Goal: Task Accomplishment & Management: Manage account settings

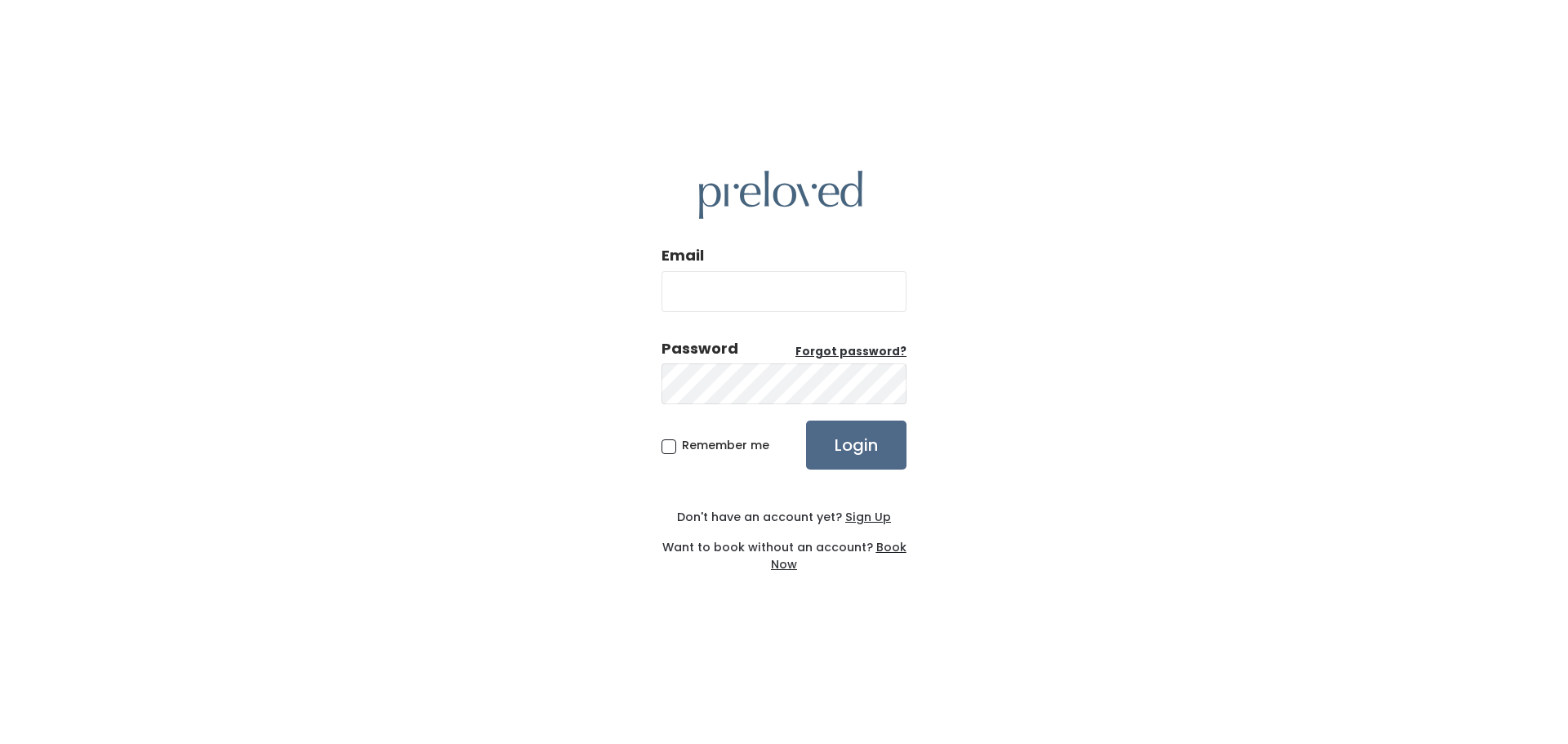
click at [770, 285] on input "Email" at bounding box center [784, 291] width 245 height 40
click at [731, 301] on input "Email" at bounding box center [784, 291] width 245 height 40
type input "w"
type input "e"
type input "[EMAIL_ADDRESS][DOMAIN_NAME]"
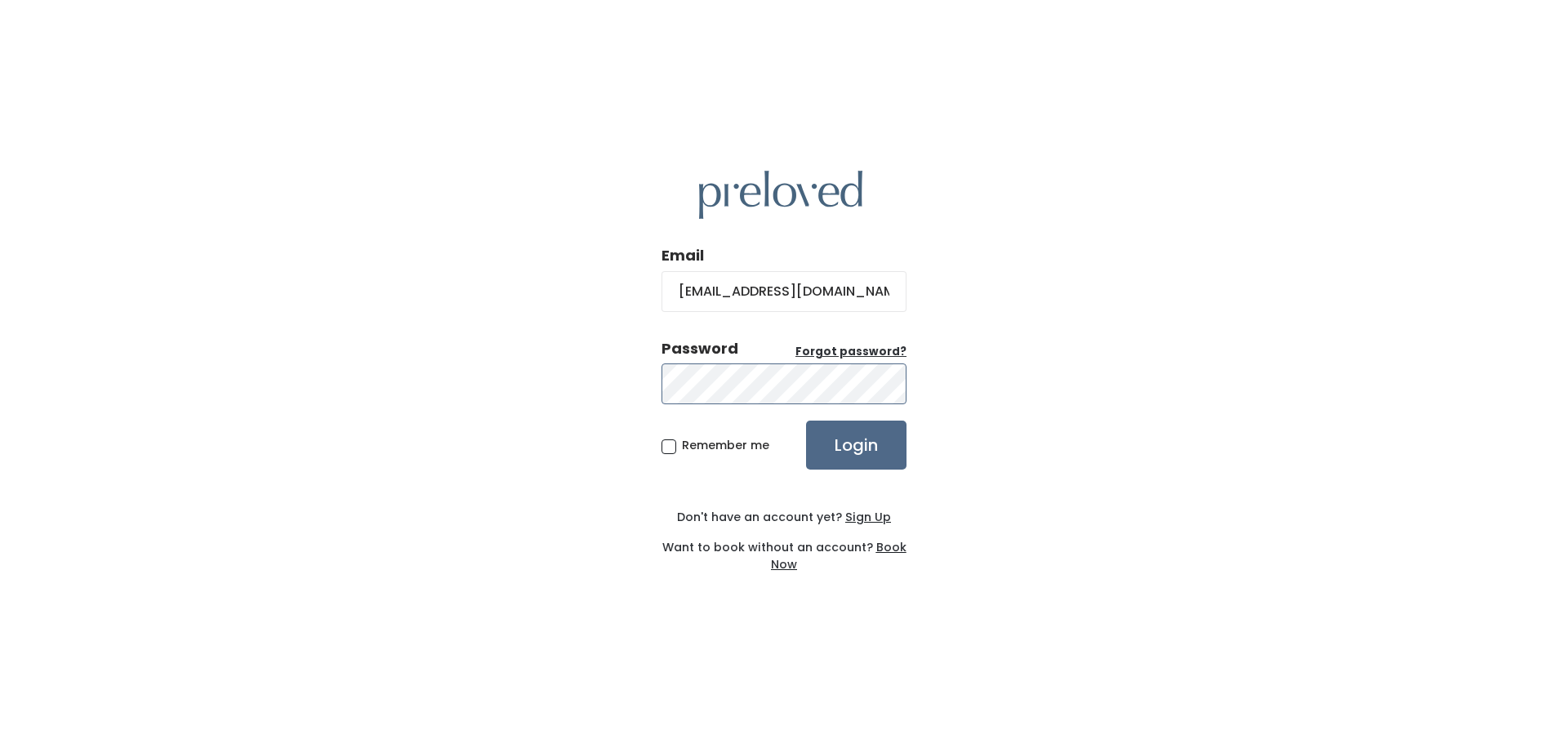
click at [806, 420] on input "Login" at bounding box center [856, 444] width 100 height 49
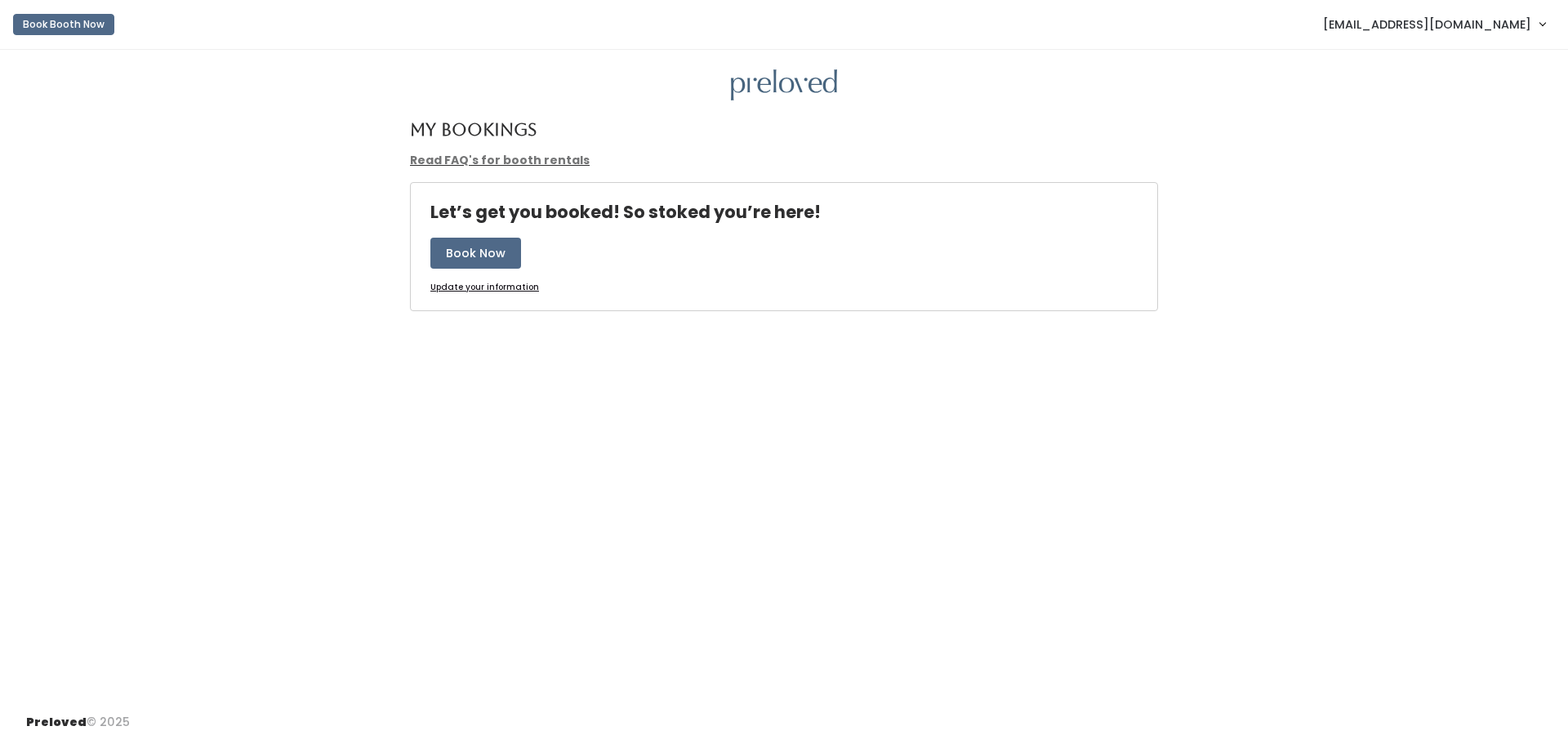
click at [1487, 24] on span "[EMAIL_ADDRESS][DOMAIN_NAME]" at bounding box center [1427, 24] width 208 height 18
click at [1484, 63] on link "Admin Home" at bounding box center [1488, 65] width 147 height 29
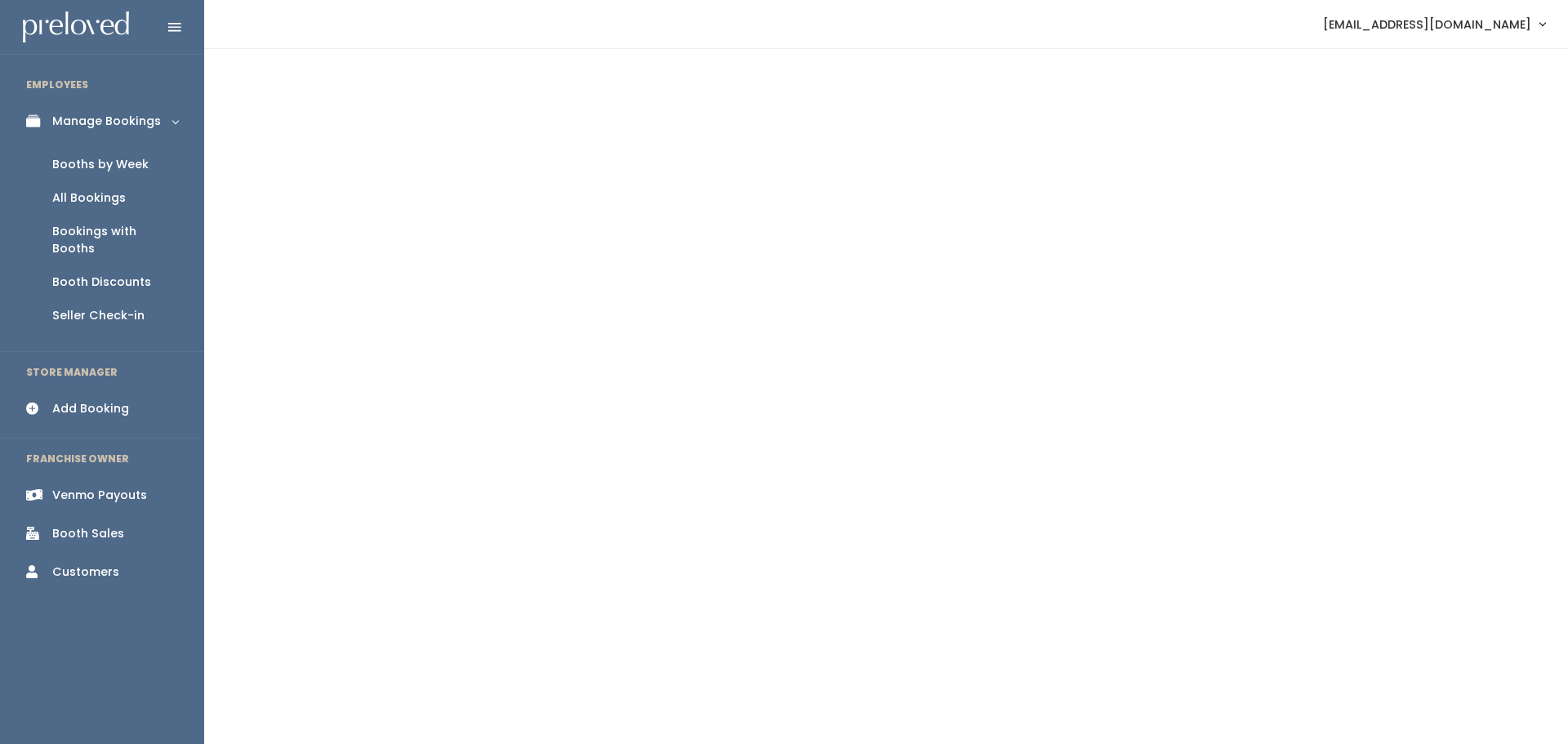
click at [1480, 37] on link "[EMAIL_ADDRESS][DOMAIN_NAME]" at bounding box center [1434, 24] width 255 height 35
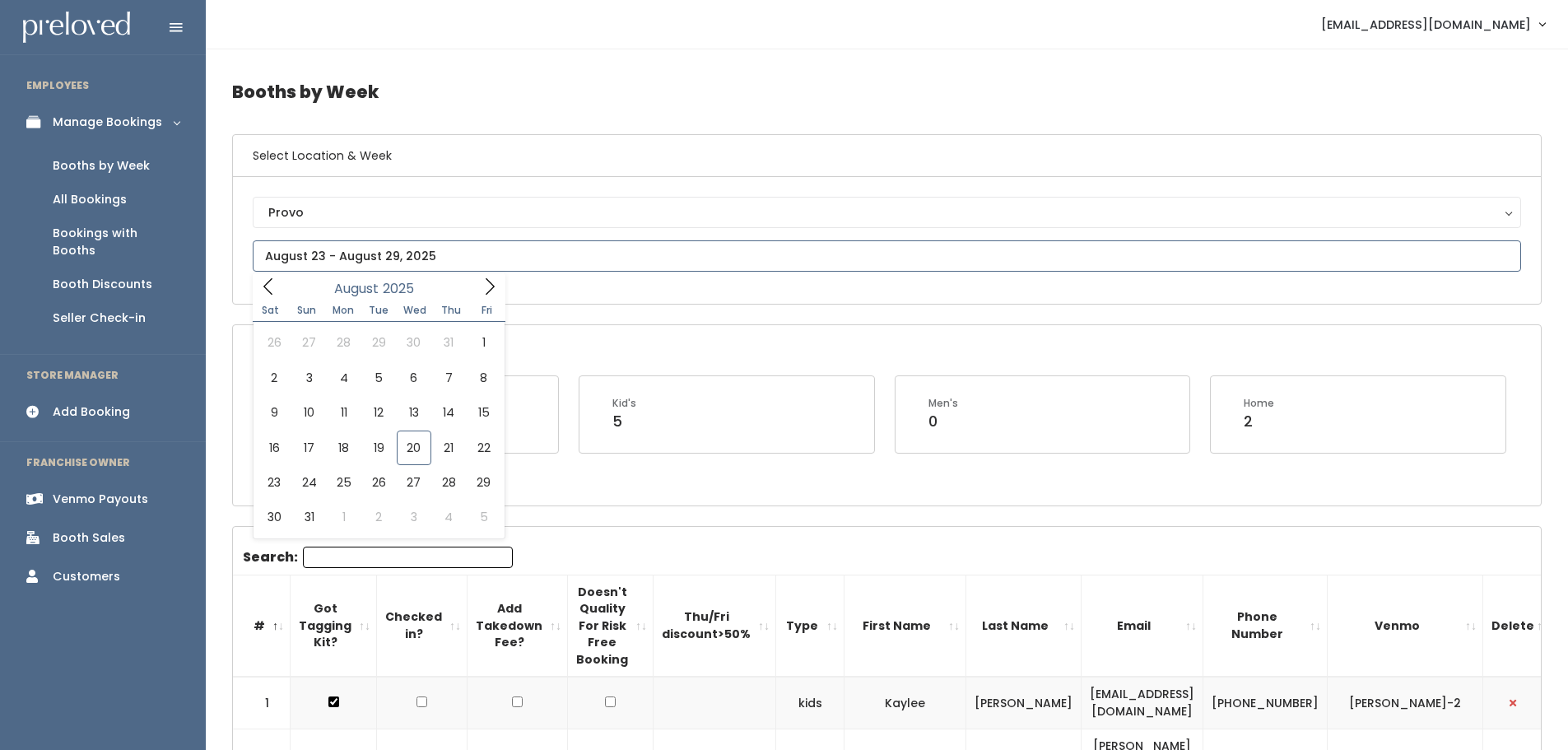
click at [545, 251] on input "text" at bounding box center [886, 256] width 1268 height 31
type input "August 9 to August 15"
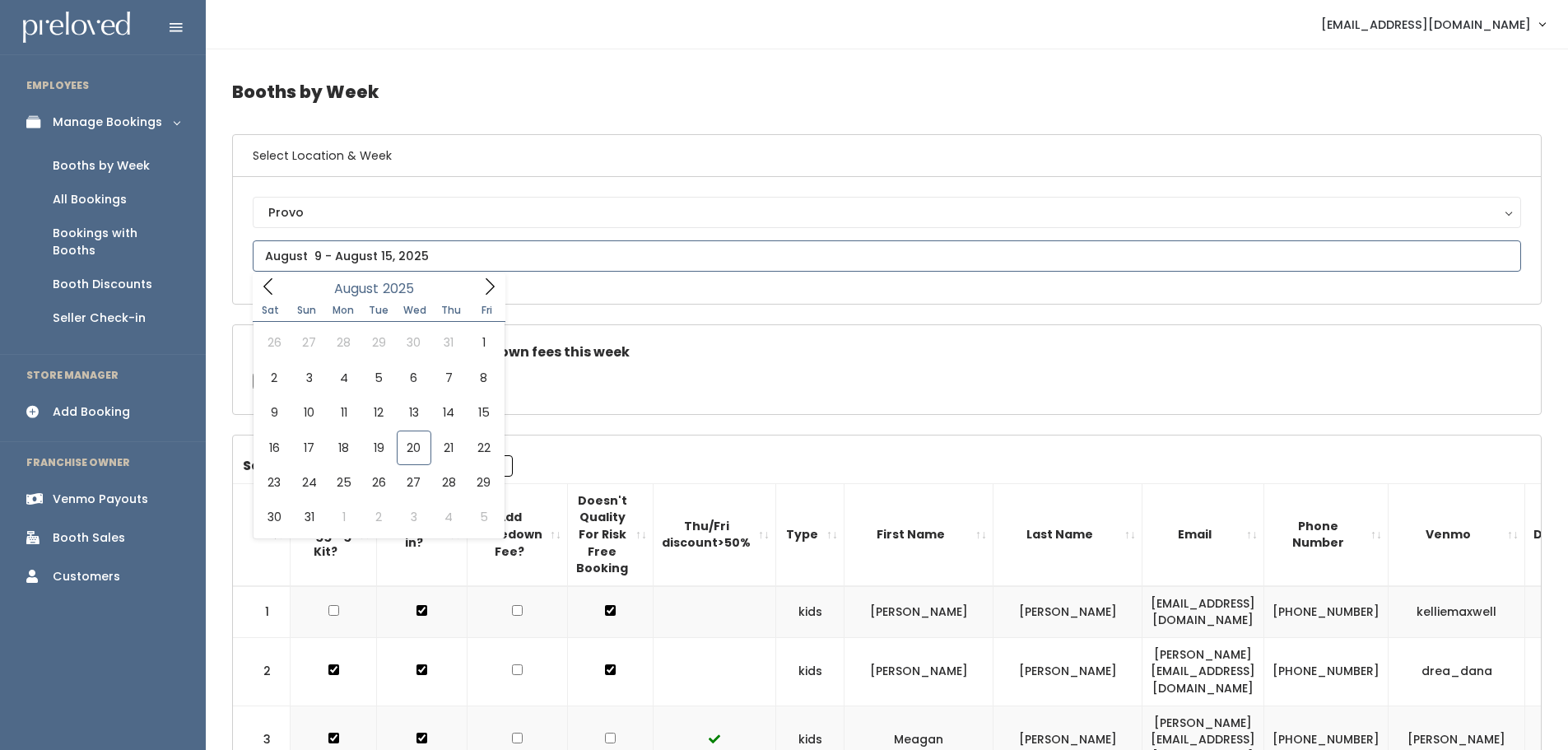
click at [393, 256] on input "text" at bounding box center [886, 256] width 1268 height 31
type input "[DATE] to [DATE]"
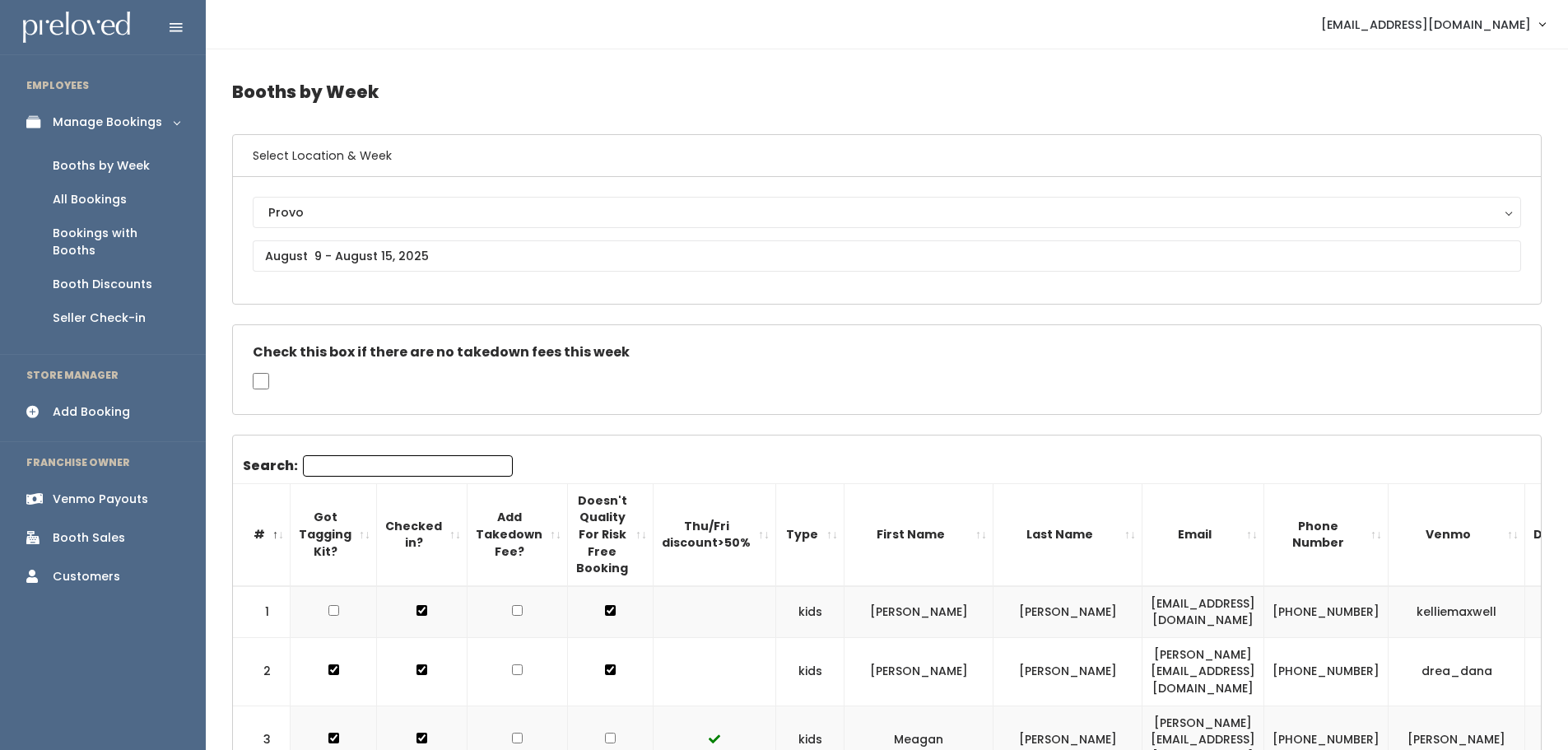
click at [1492, 29] on span "[EMAIL_ADDRESS][DOMAIN_NAME]" at bounding box center [1426, 24] width 210 height 18
click at [1458, 95] on link "Account settings" at bounding box center [1486, 94] width 148 height 29
click at [75, 276] on div "Booth Discounts" at bounding box center [102, 285] width 99 height 17
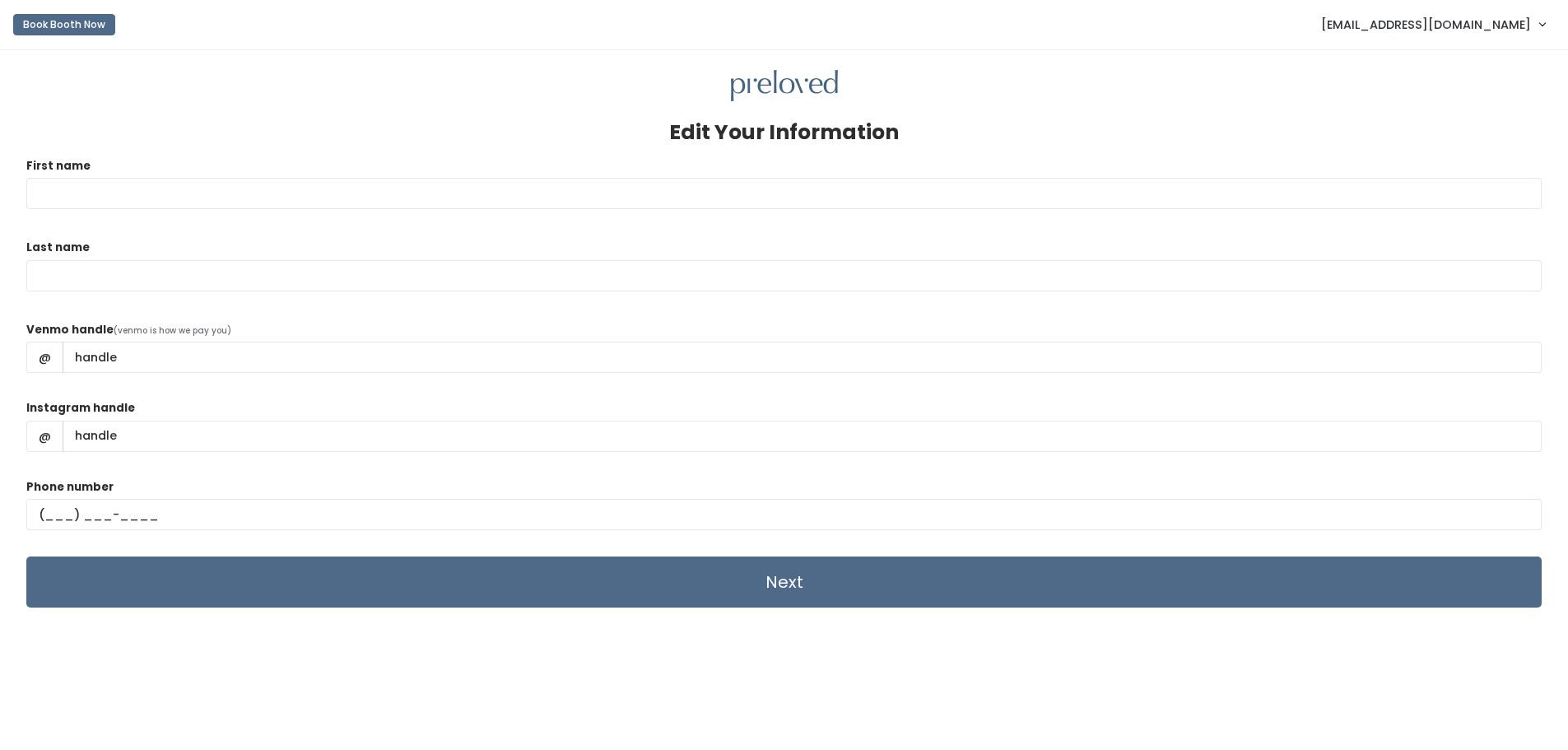
click at [1178, 99] on div at bounding box center [783, 85] width 1515 height 32
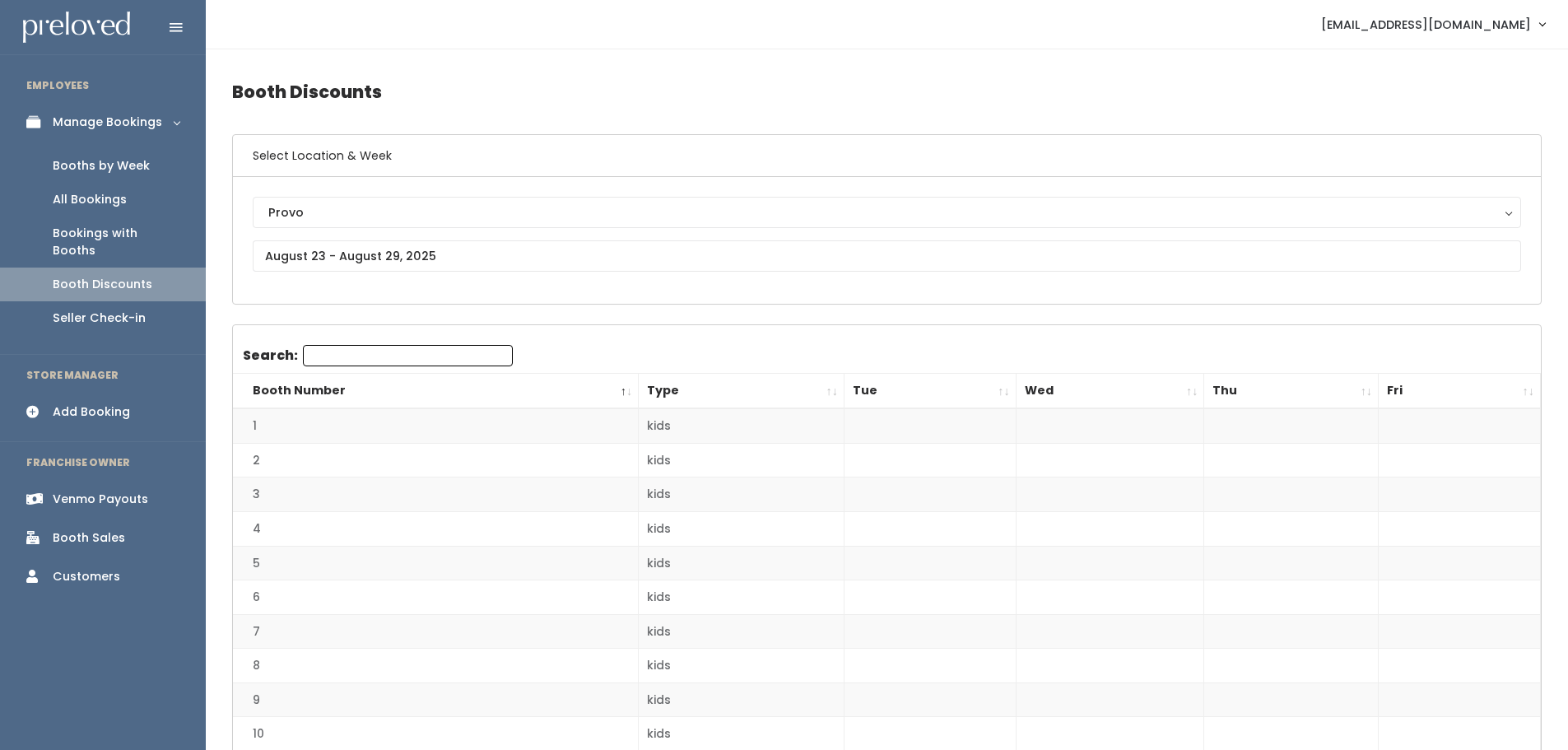
click at [1432, 25] on span "[EMAIL_ADDRESS][DOMAIN_NAME]" at bounding box center [1426, 24] width 210 height 18
click at [1429, 137] on icon "submit" at bounding box center [1435, 138] width 12 height 12
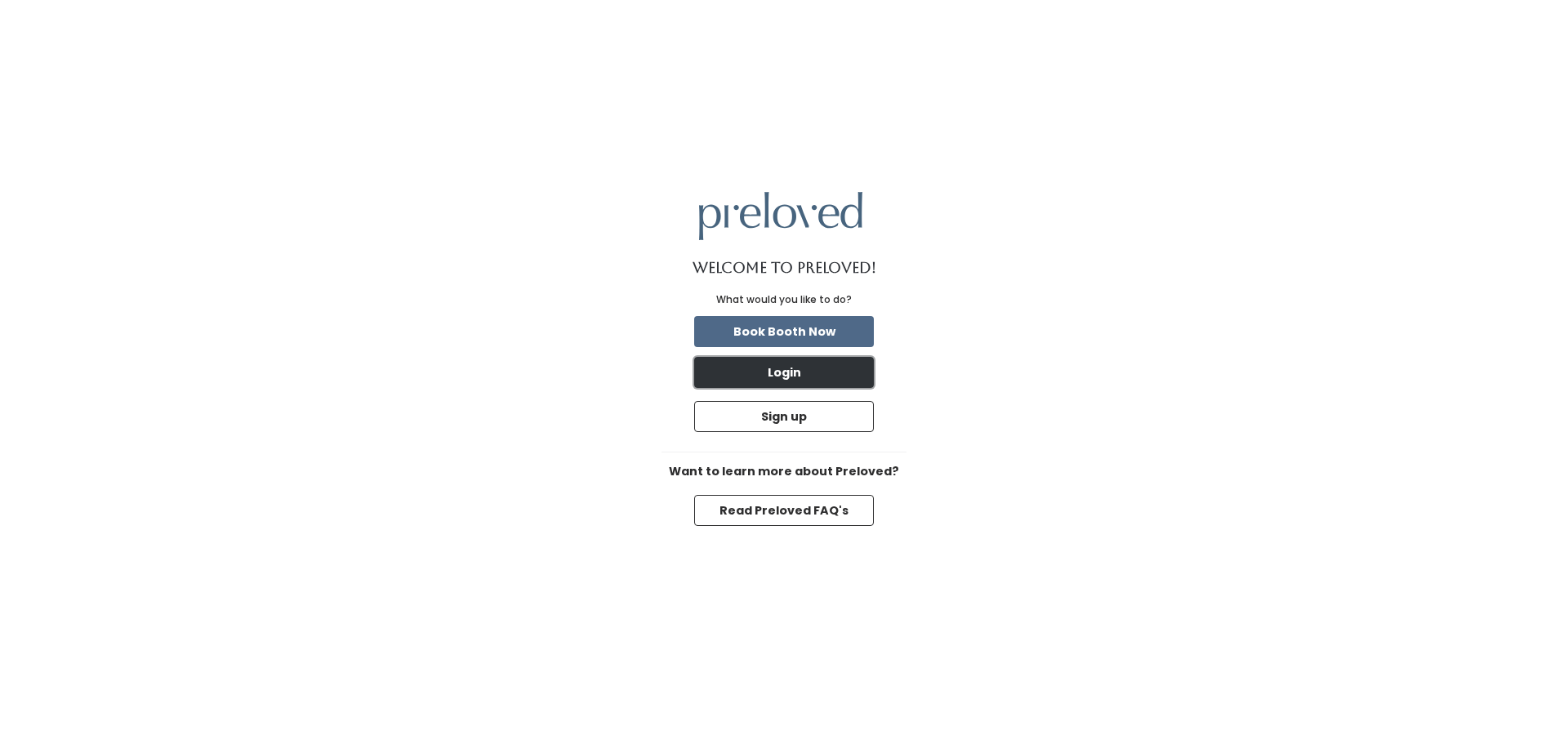
click at [809, 377] on button "Login" at bounding box center [784, 372] width 179 height 31
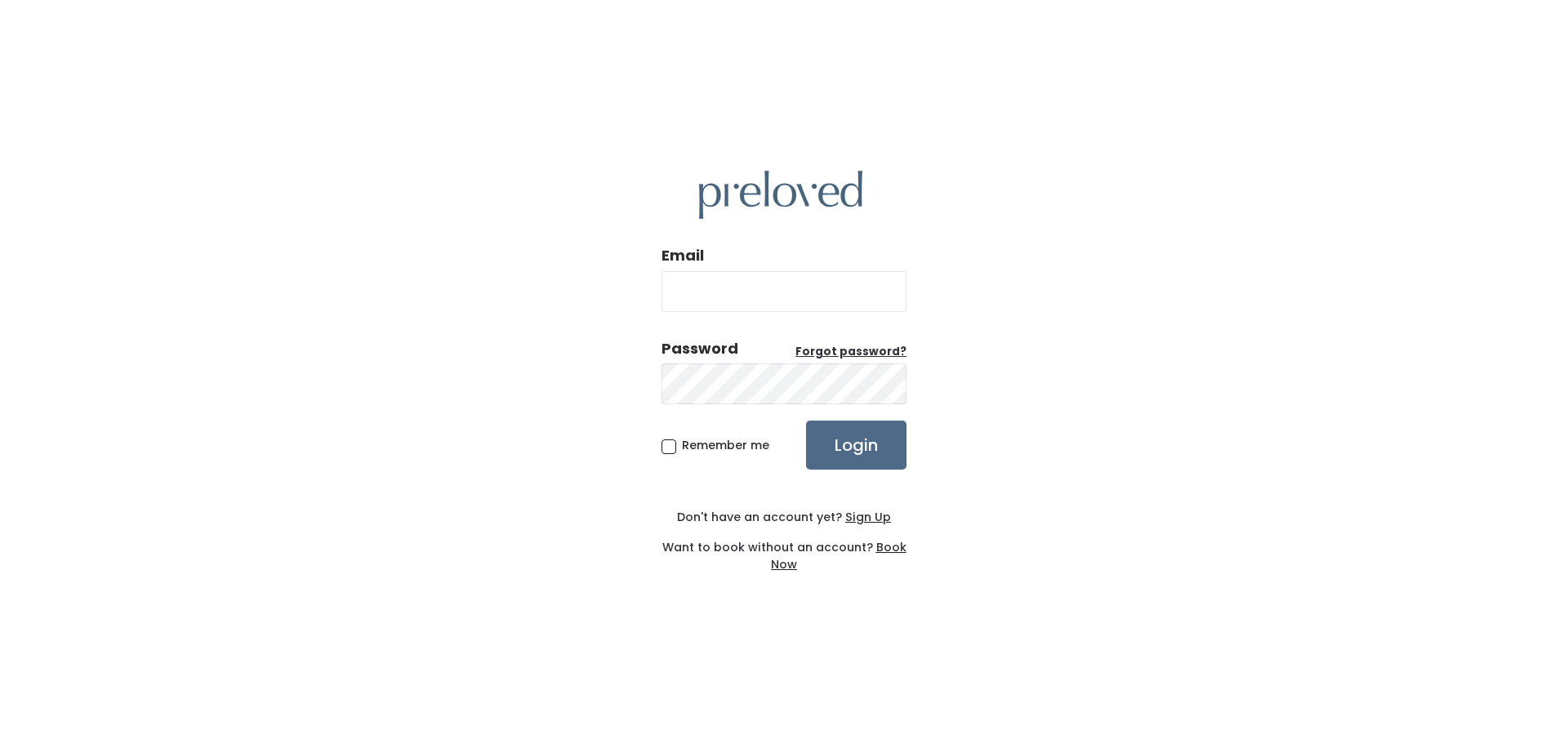
type input "[EMAIL_ADDRESS][DOMAIN_NAME]"
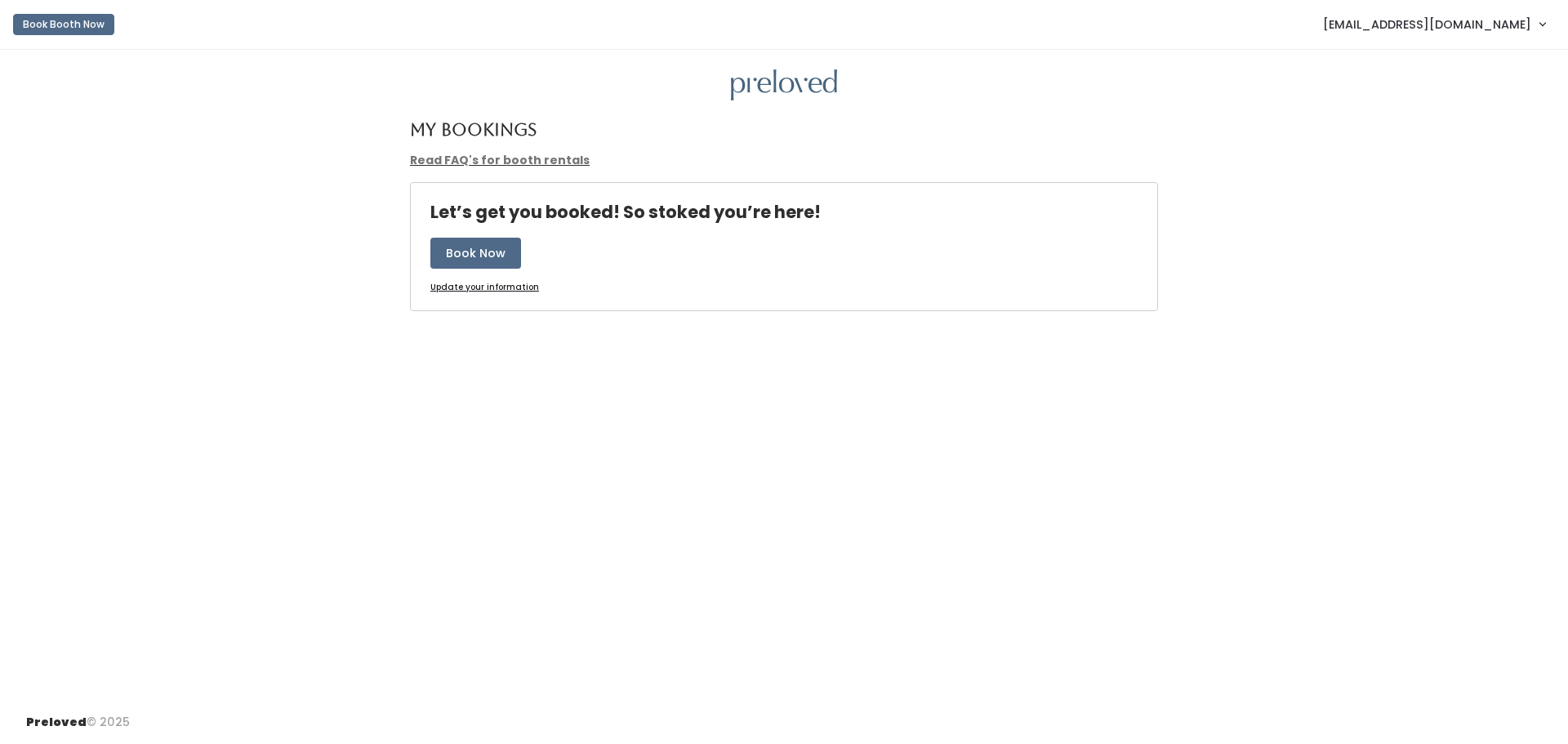
click at [1467, 22] on span "[EMAIL_ADDRESS][DOMAIN_NAME]" at bounding box center [1427, 24] width 208 height 18
click at [1477, 67] on link "Admin Home" at bounding box center [1488, 65] width 147 height 29
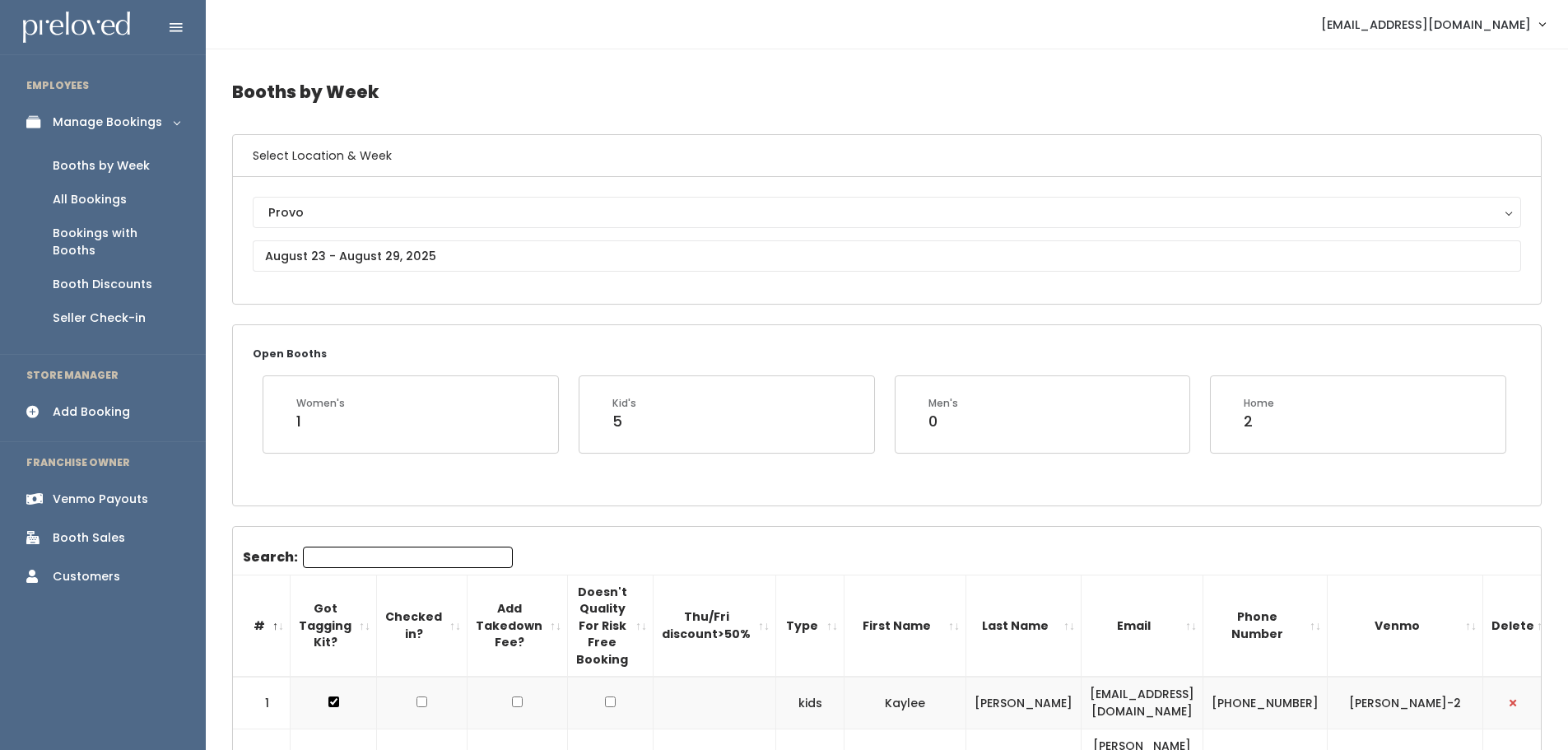
click at [107, 491] on div "Venmo Payouts" at bounding box center [100, 499] width 95 height 17
